Goal: Transaction & Acquisition: Purchase product/service

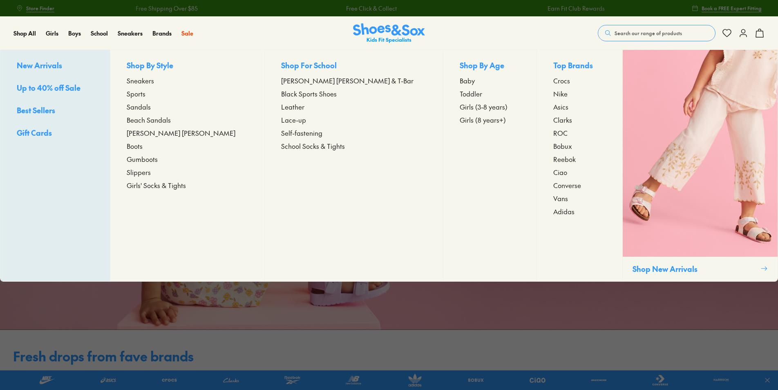
click at [460, 120] on span "Girls (8 years+)" at bounding box center [483, 120] width 46 height 10
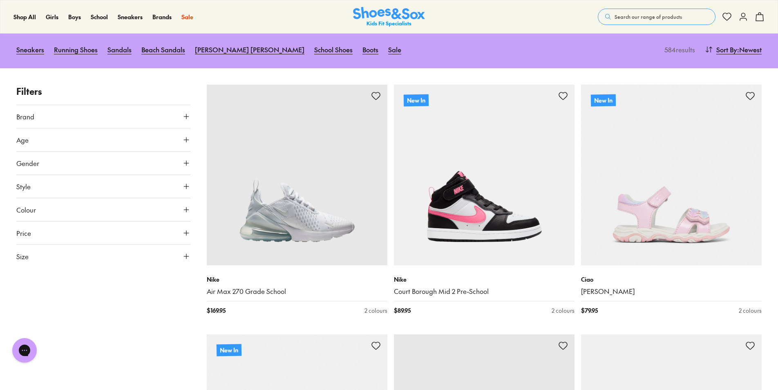
scroll to position [82, 0]
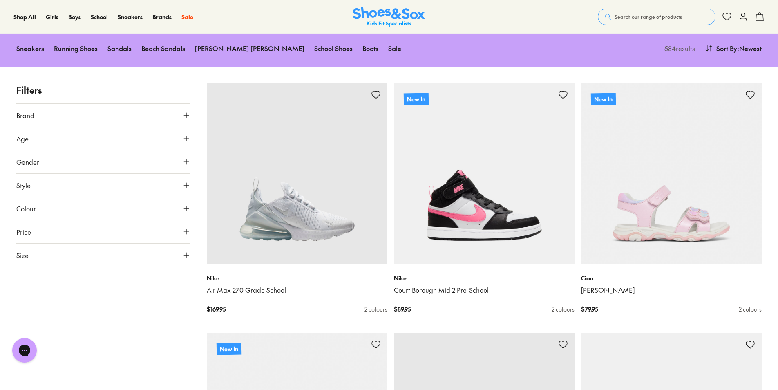
click at [119, 257] on button "Size" at bounding box center [103, 254] width 174 height 23
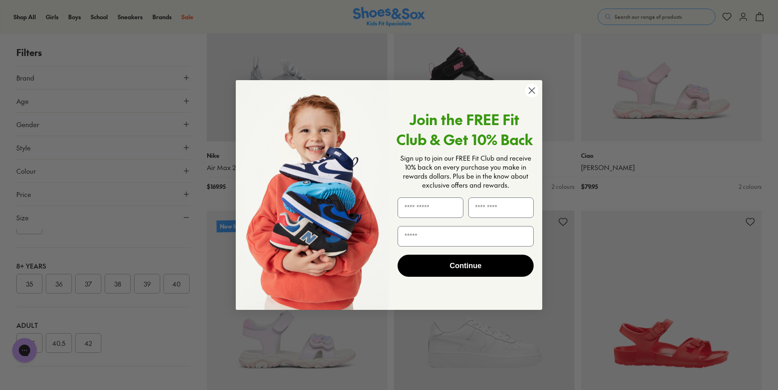
scroll to position [241, 0]
click at [527, 87] on circle "Close dialog" at bounding box center [531, 90] width 13 height 13
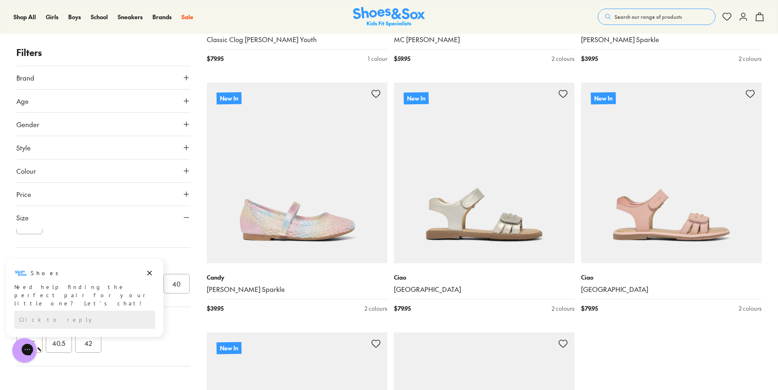
scroll to position [2451, 0]
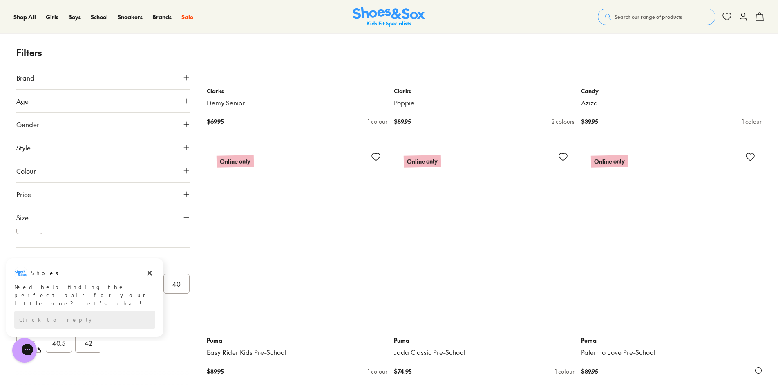
scroll to position [5024, 0]
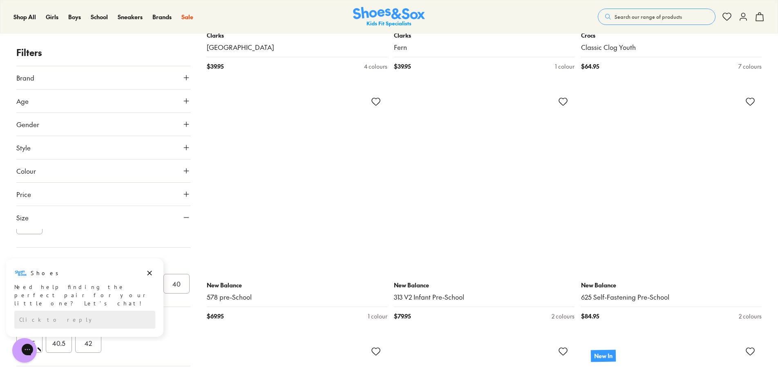
scroll to position [7516, 0]
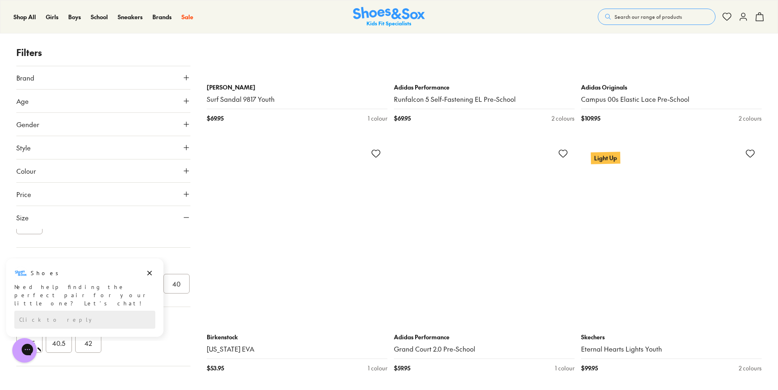
scroll to position [10089, 0]
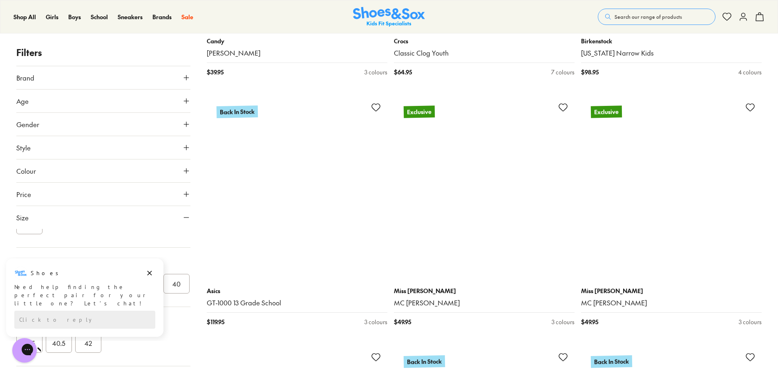
scroll to position [12908, 0]
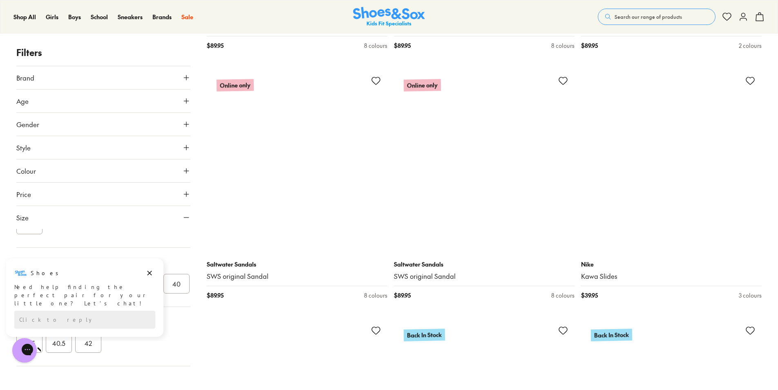
scroll to position [15522, 0]
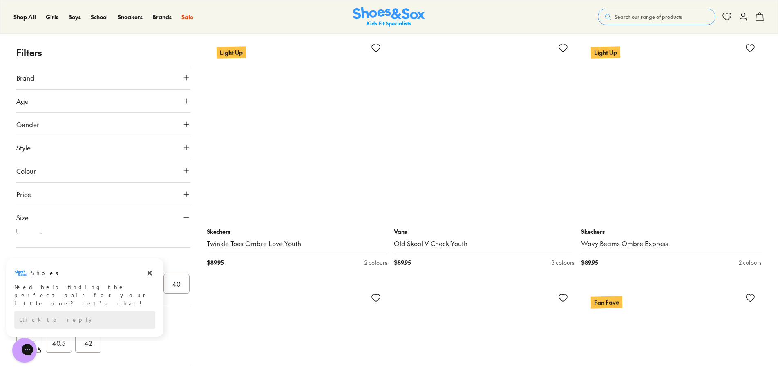
scroll to position [18300, 0]
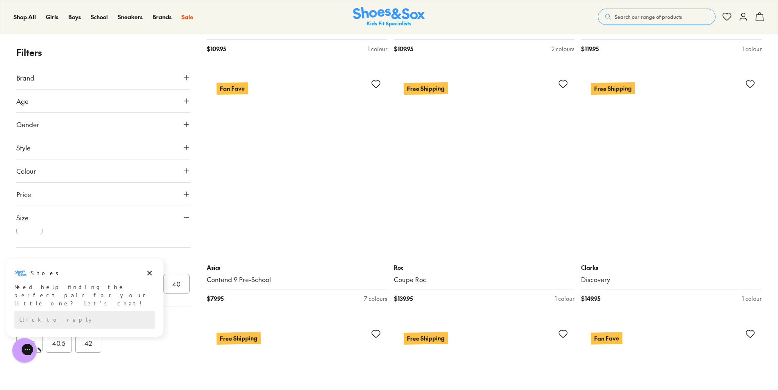
scroll to position [20260, 0]
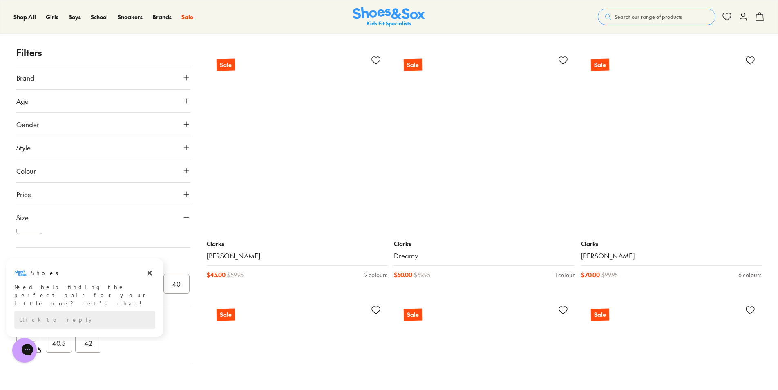
scroll to position [23528, 0]
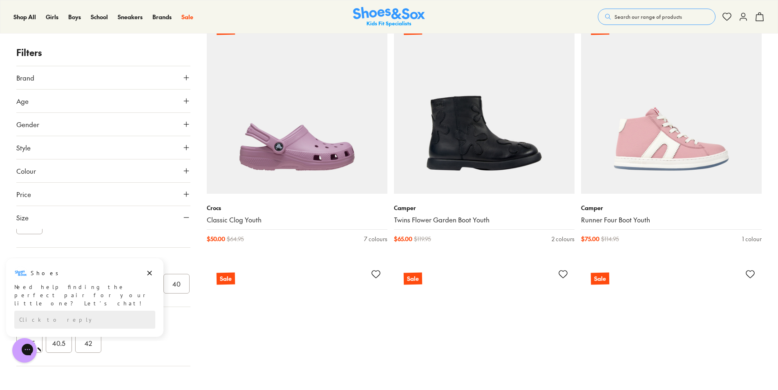
scroll to position [24018, 0]
